Goal: Task Accomplishment & Management: Complete application form

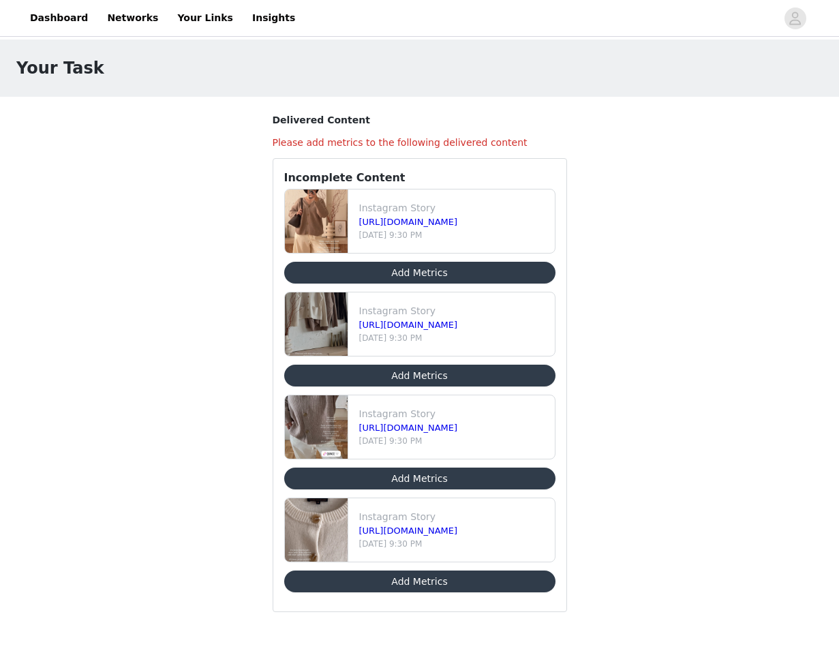
click at [447, 272] on button "Add Metrics" at bounding box center [419, 273] width 271 height 22
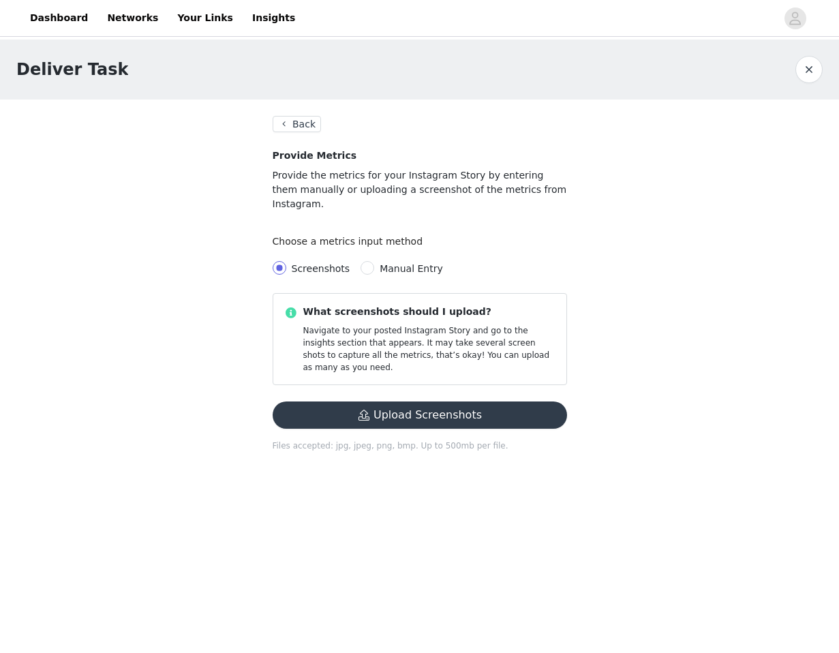
click at [309, 125] on button "Back" at bounding box center [297, 124] width 49 height 16
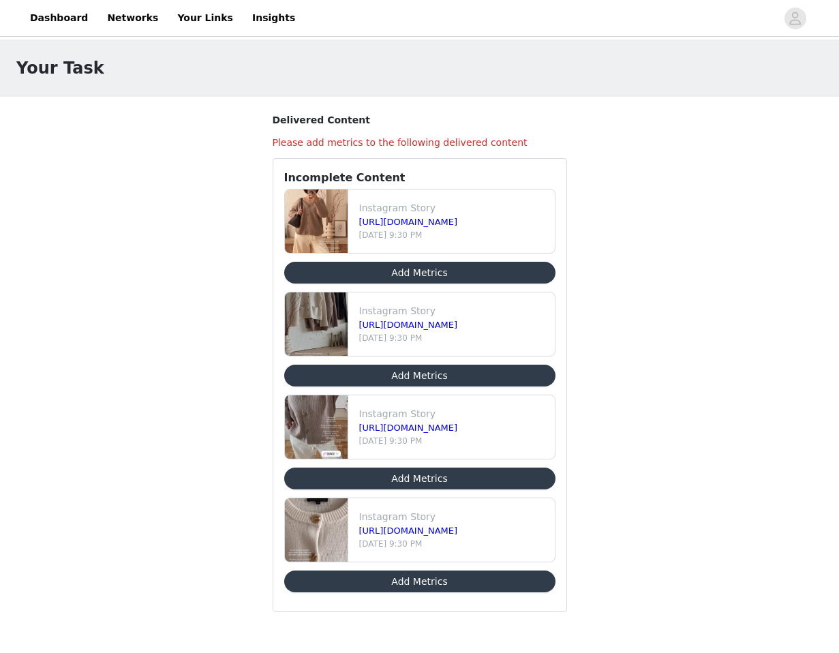
click at [414, 382] on button "Add Metrics" at bounding box center [419, 376] width 271 height 22
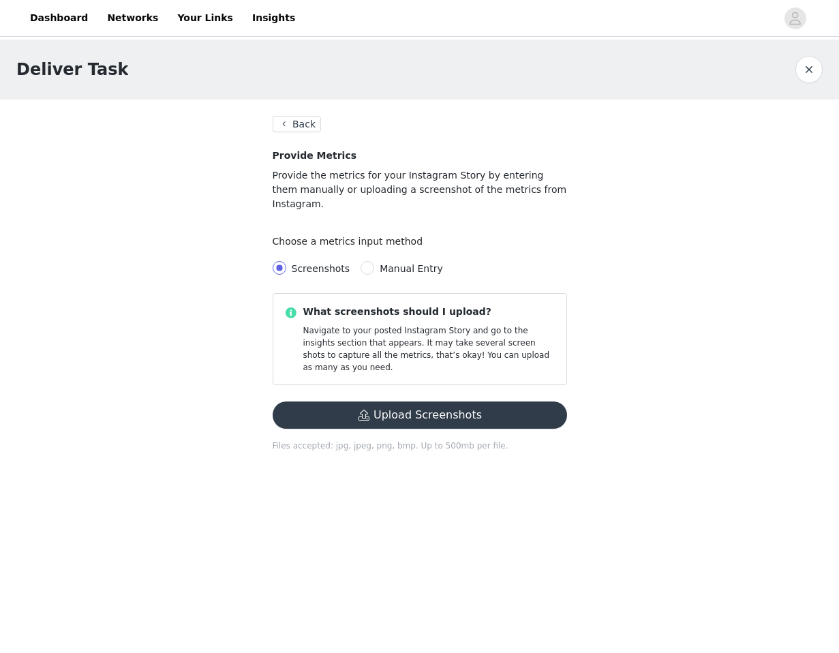
click at [360, 402] on button "Upload Screenshots" at bounding box center [420, 415] width 294 height 27
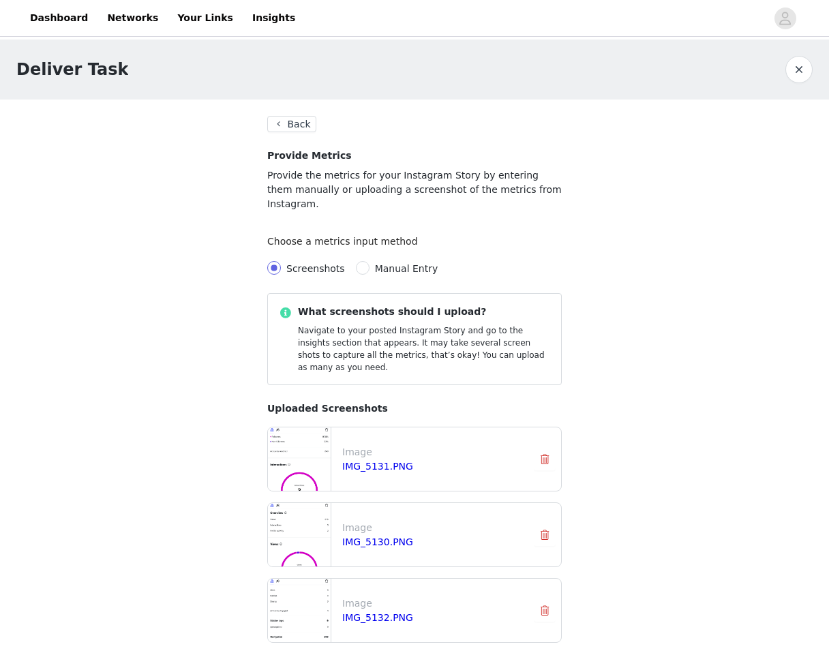
scroll to position [133, 0]
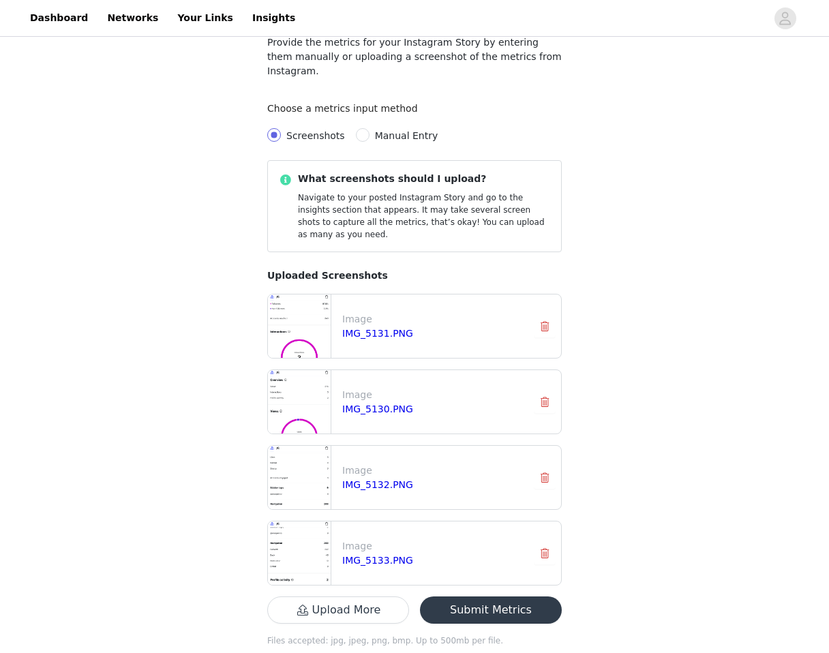
click at [498, 596] on button "Submit Metrics" at bounding box center [491, 609] width 142 height 27
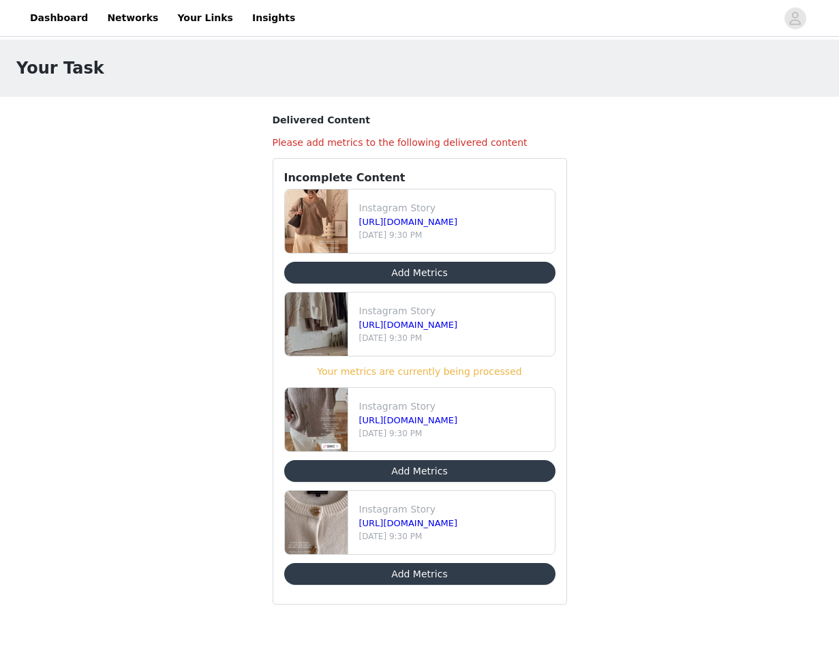
click at [184, 296] on div "Your Task Delivered Content Please add metrics to the following delivered conte…" at bounding box center [419, 339] width 839 height 598
click at [443, 271] on button "Add Metrics" at bounding box center [419, 273] width 271 height 22
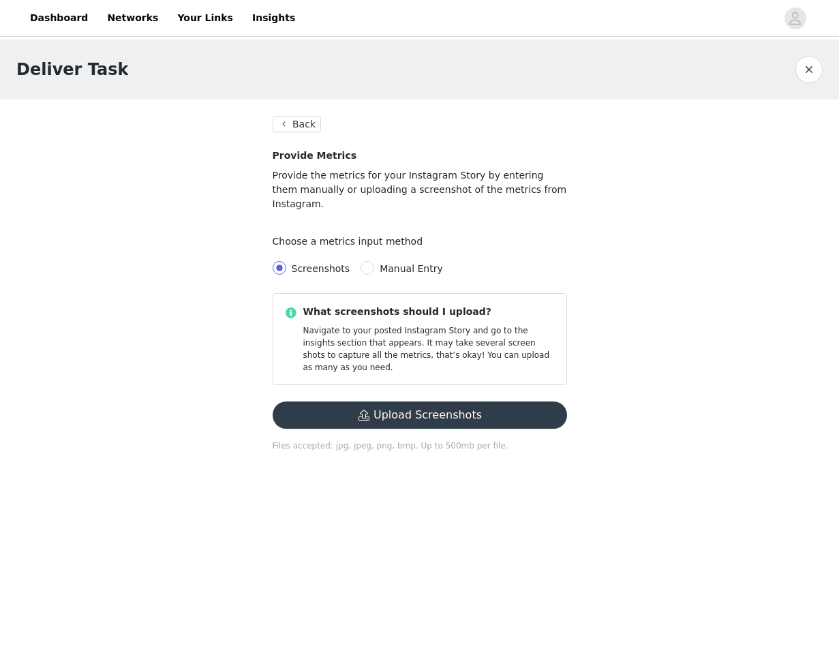
click at [362, 402] on button "Upload Screenshots" at bounding box center [420, 415] width 294 height 27
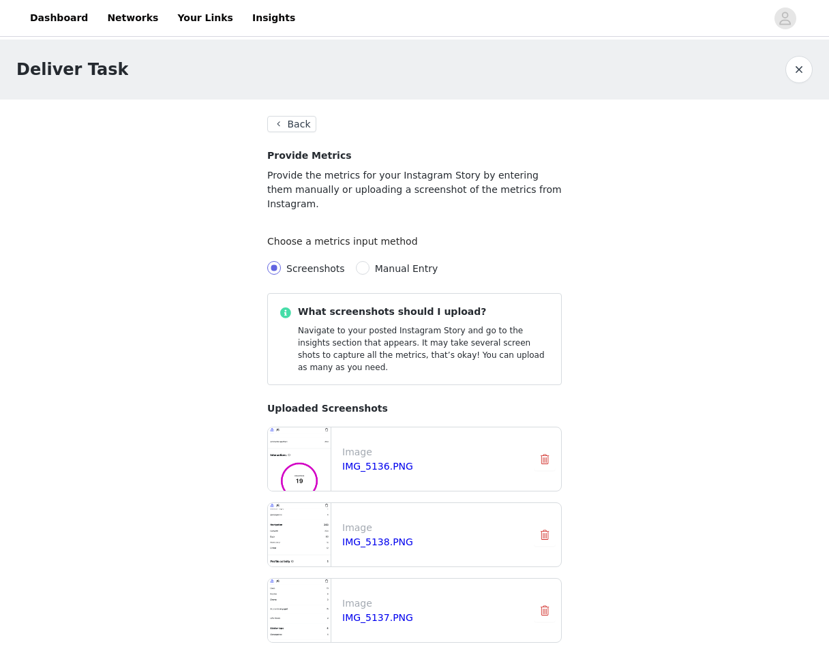
scroll to position [133, 0]
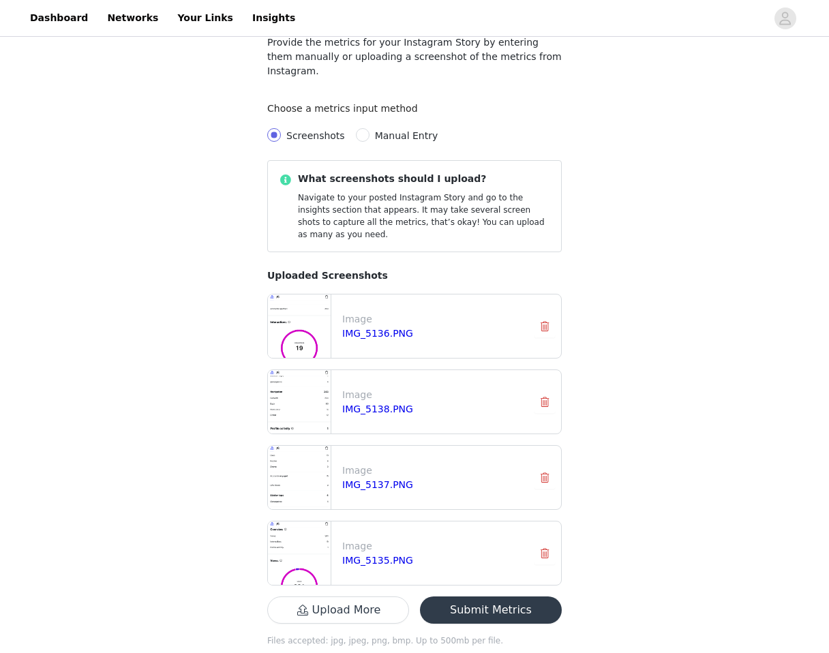
click at [465, 596] on button "Submit Metrics" at bounding box center [491, 609] width 142 height 27
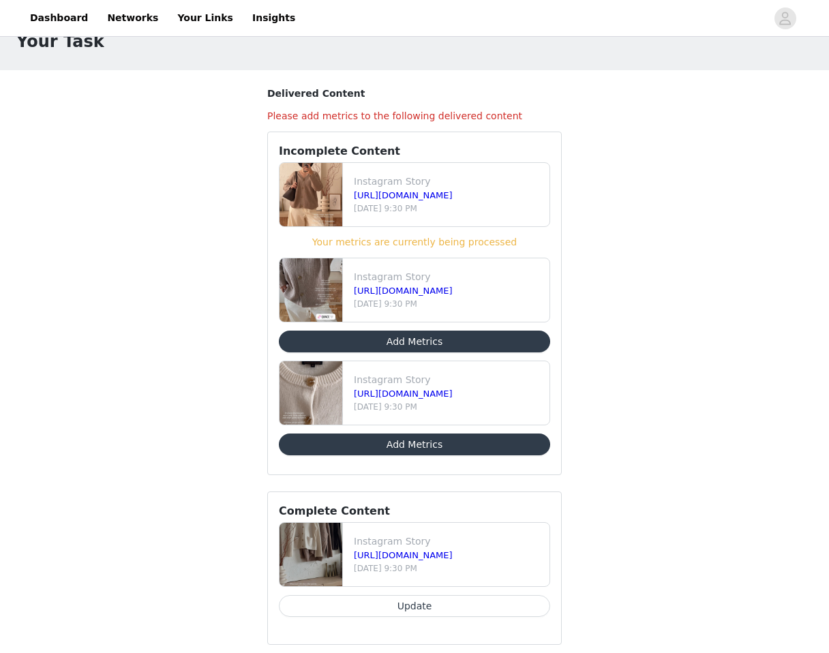
scroll to position [35, 0]
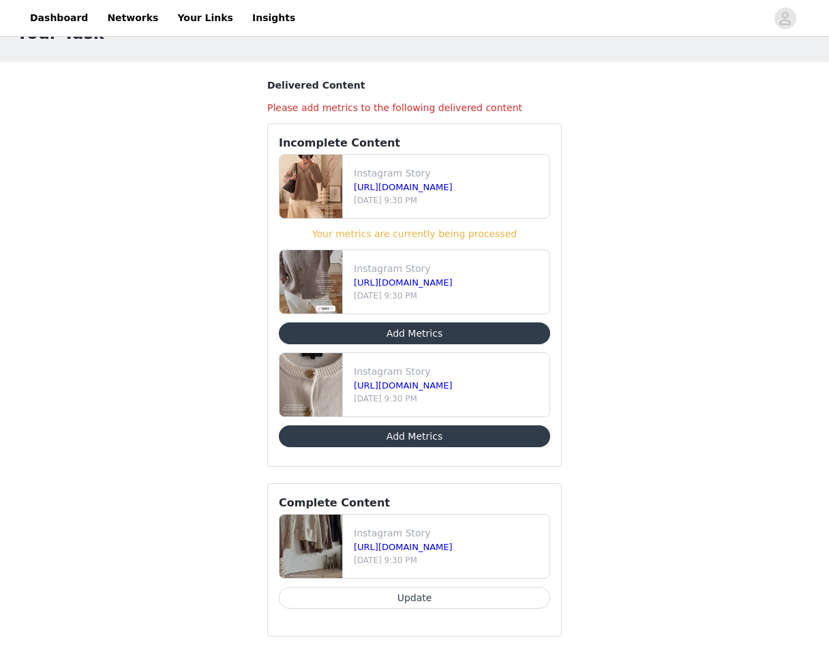
click at [342, 327] on button "Add Metrics" at bounding box center [414, 333] width 271 height 22
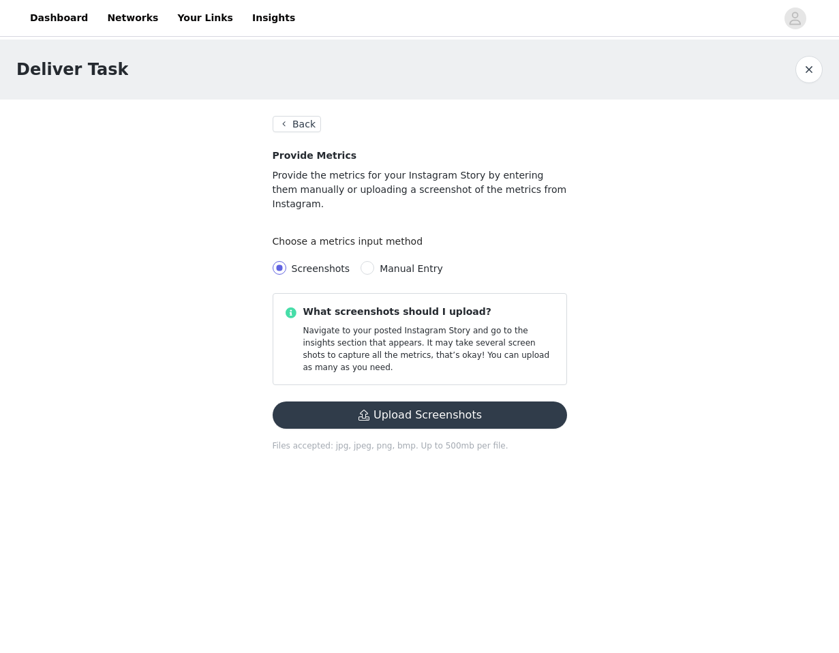
click at [377, 404] on div "Upload Screenshots" at bounding box center [419, 421] width 305 height 38
click at [377, 402] on button "Upload Screenshots" at bounding box center [420, 415] width 294 height 27
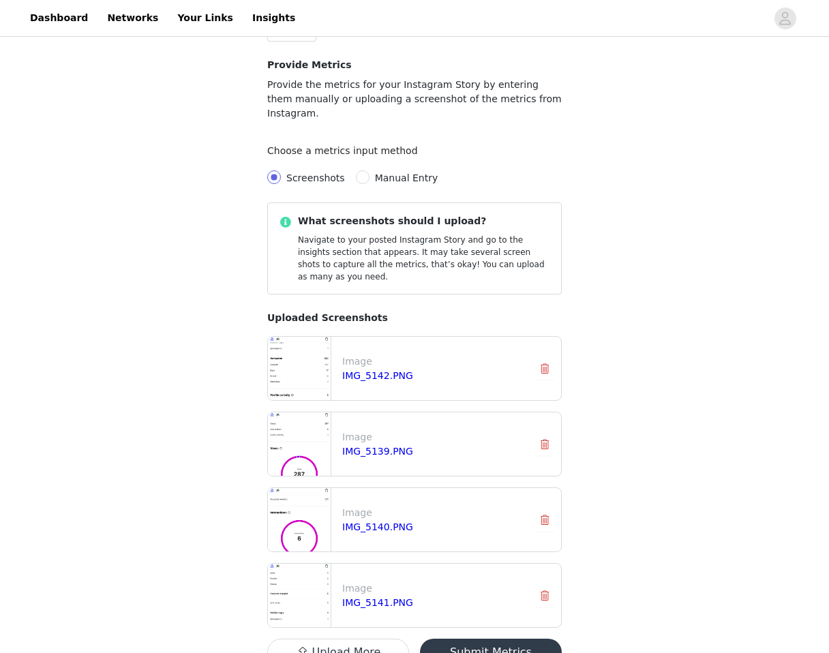
scroll to position [133, 0]
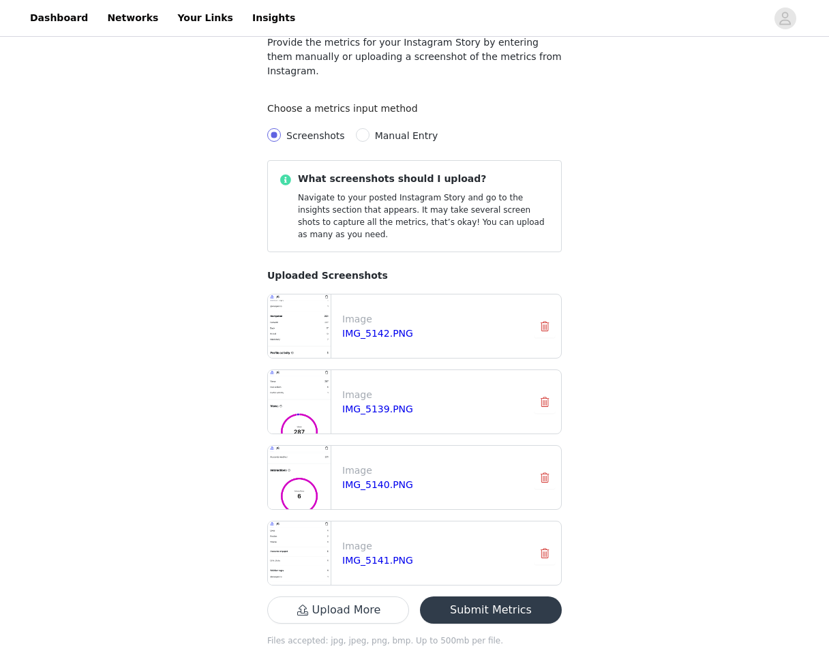
click at [482, 596] on button "Submit Metrics" at bounding box center [491, 609] width 142 height 27
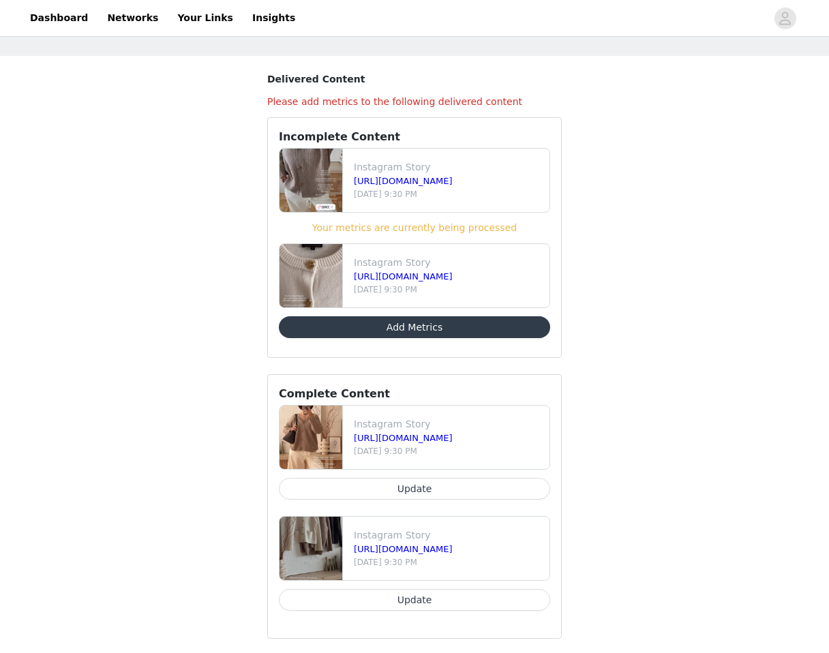
scroll to position [40, 0]
click at [326, 333] on button "Add Metrics" at bounding box center [414, 328] width 271 height 22
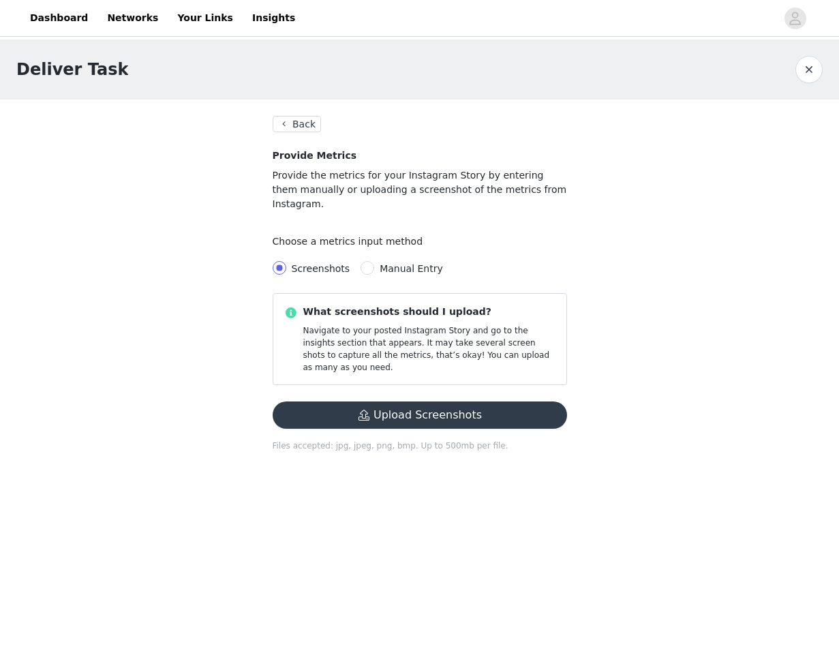
click at [388, 402] on button "Upload Screenshots" at bounding box center [420, 415] width 294 height 27
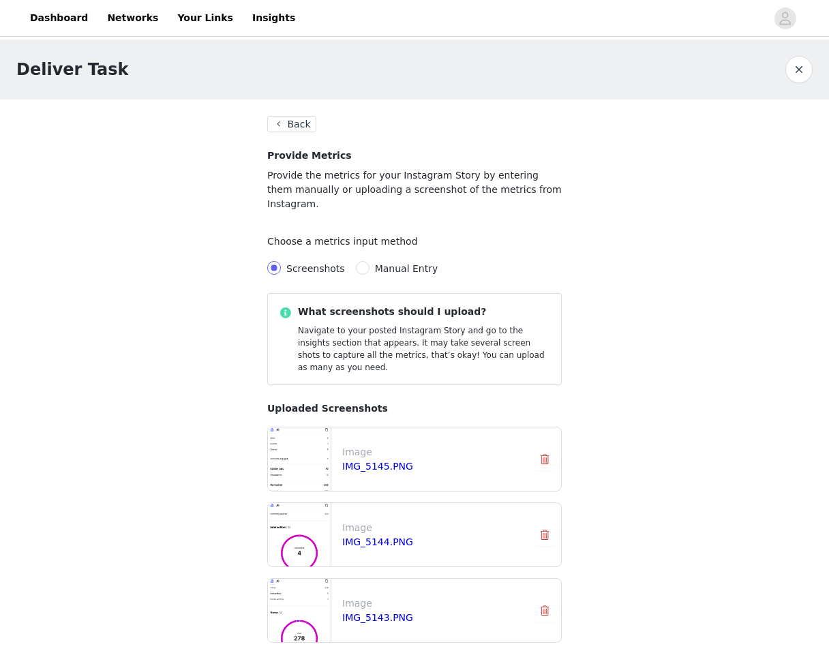
scroll to position [133, 0]
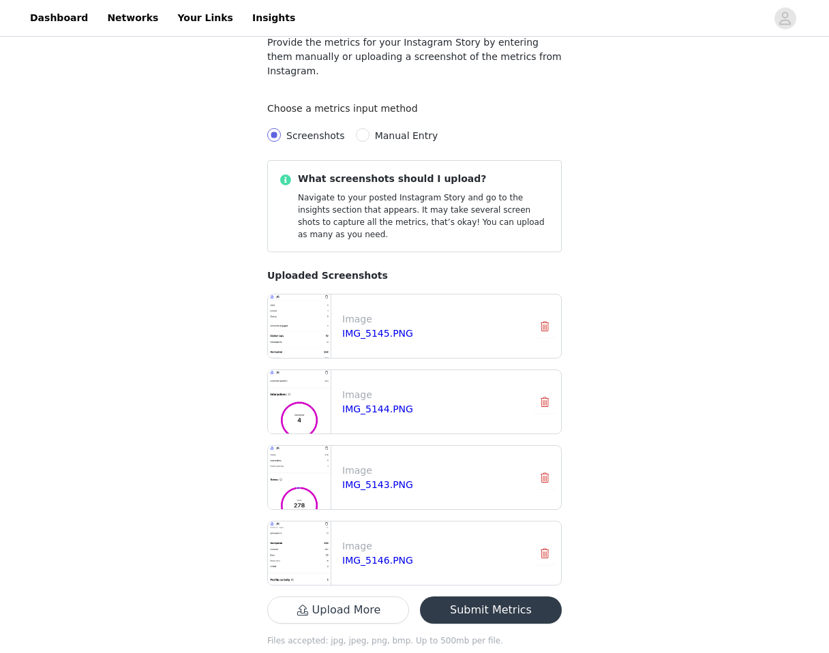
click at [472, 596] on button "Submit Metrics" at bounding box center [491, 609] width 142 height 27
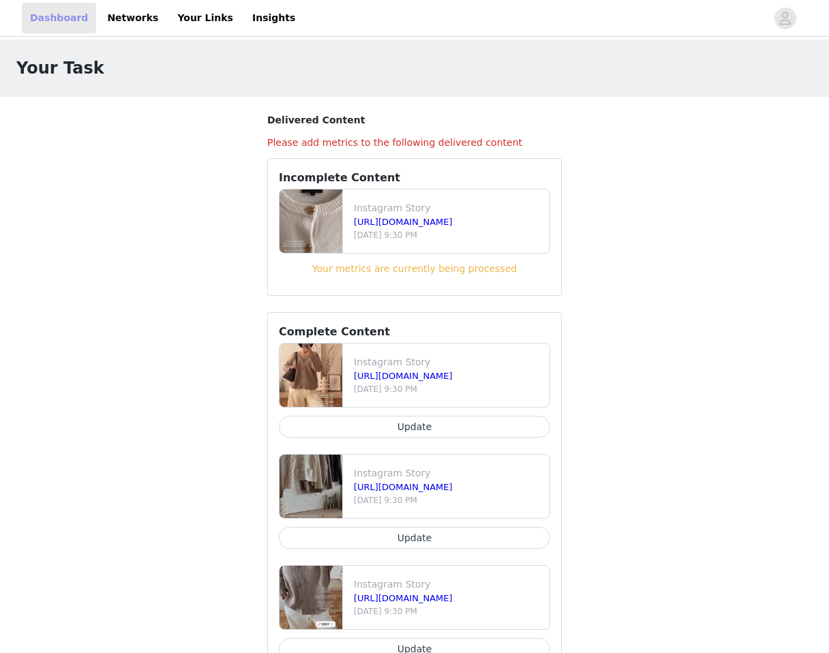
click at [72, 3] on link "Dashboard" at bounding box center [59, 18] width 74 height 31
